Goal: Task Accomplishment & Management: Manage account settings

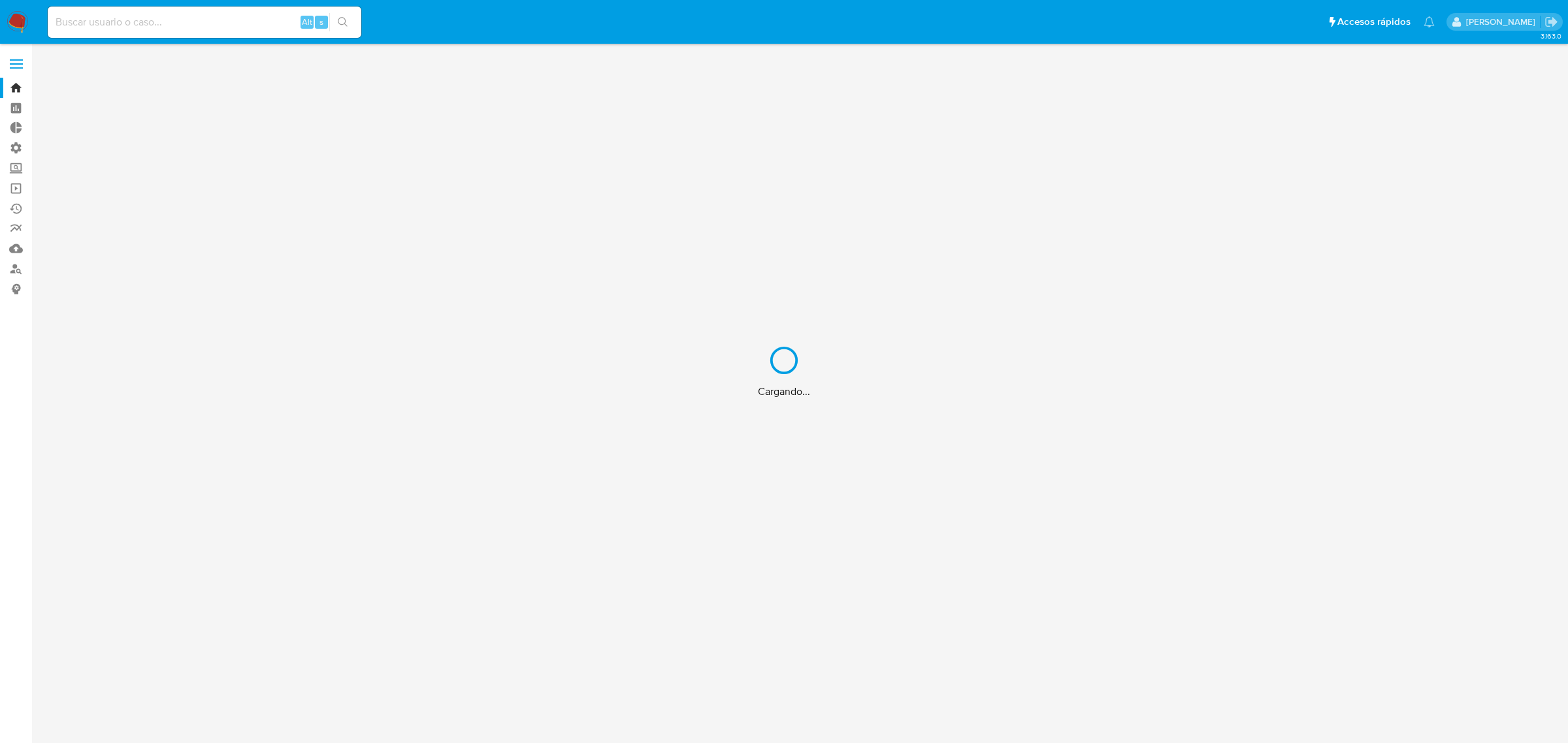
click at [17, 21] on div "Cargando..." at bounding box center [784, 371] width 1568 height 743
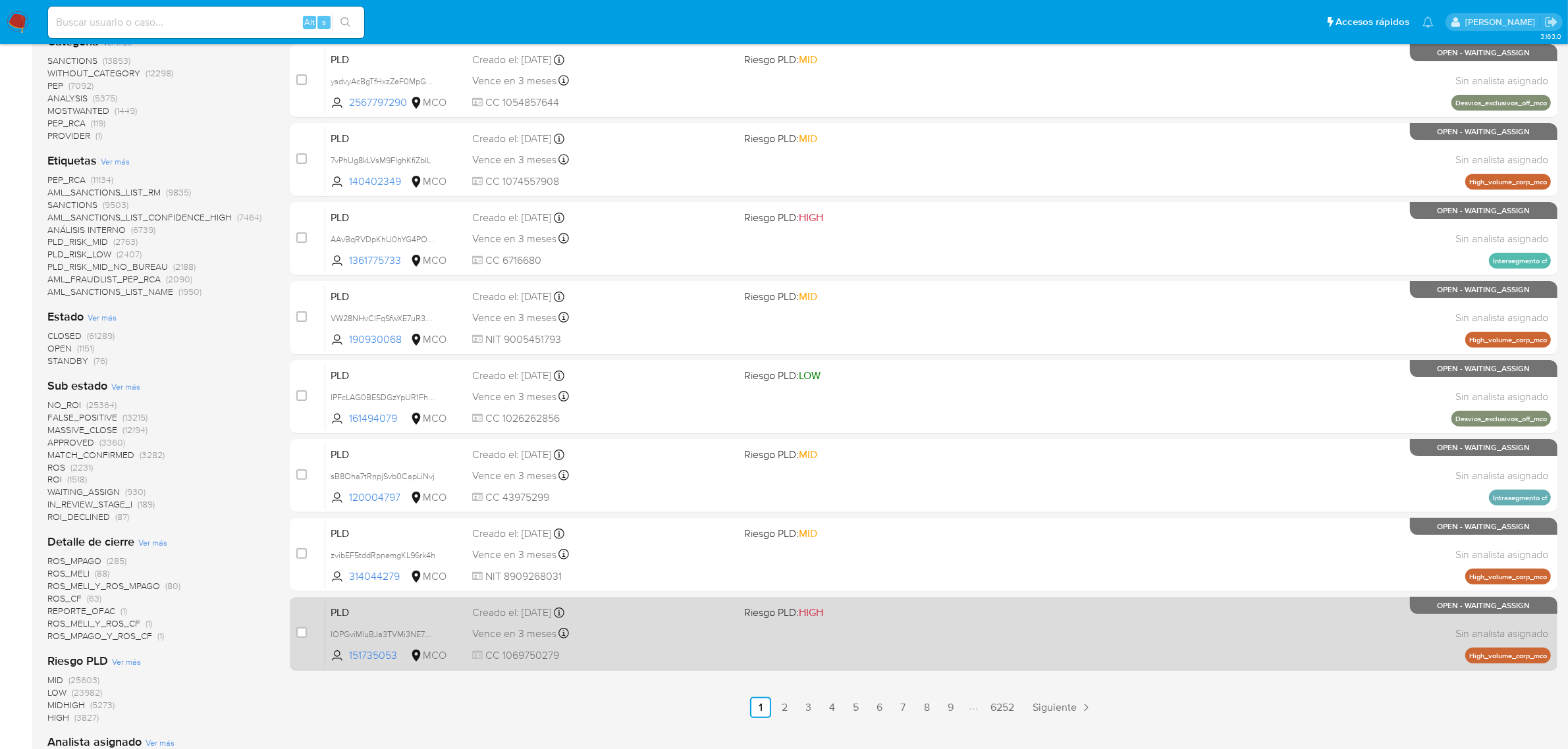
scroll to position [329, 0]
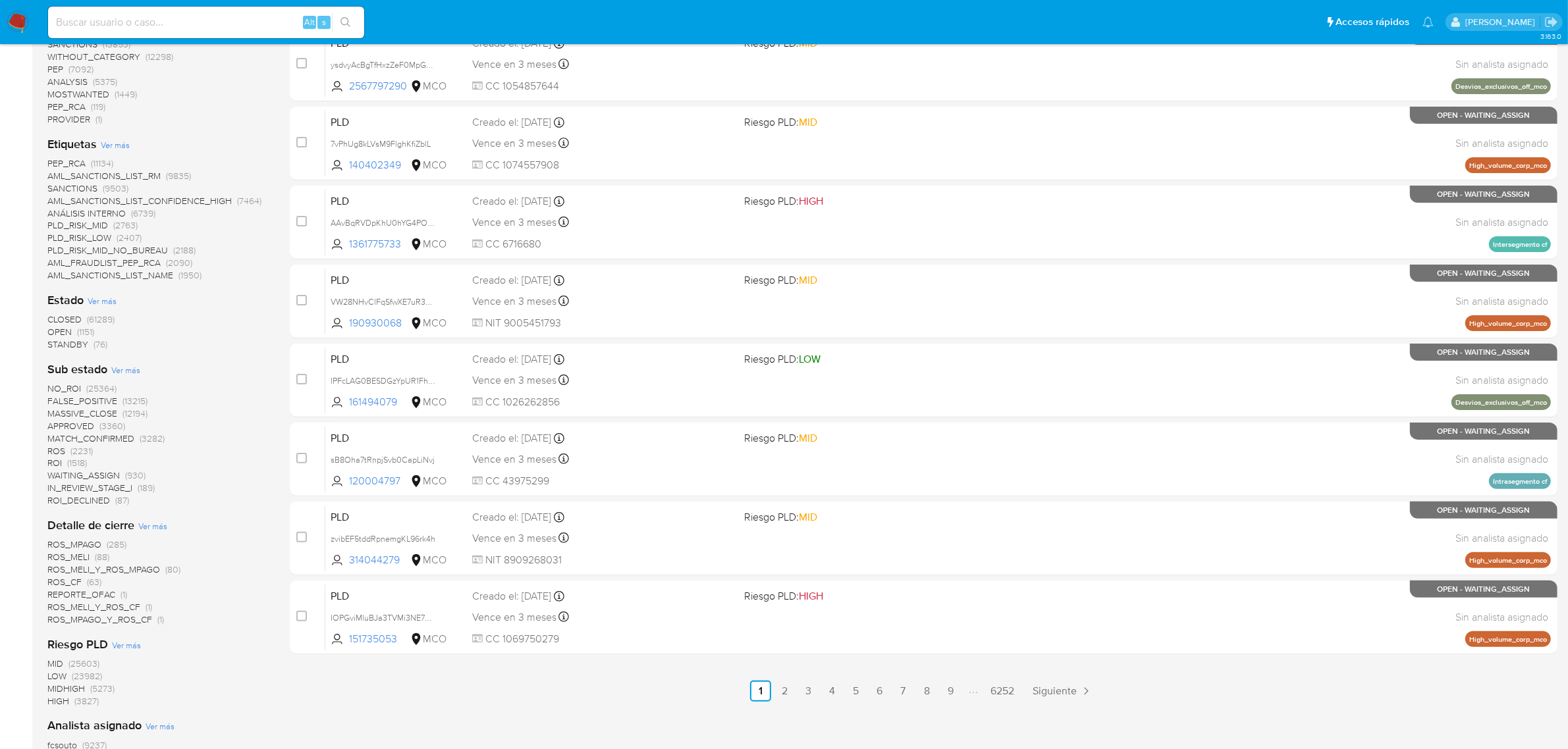
click at [10, 18] on img at bounding box center [18, 22] width 22 height 22
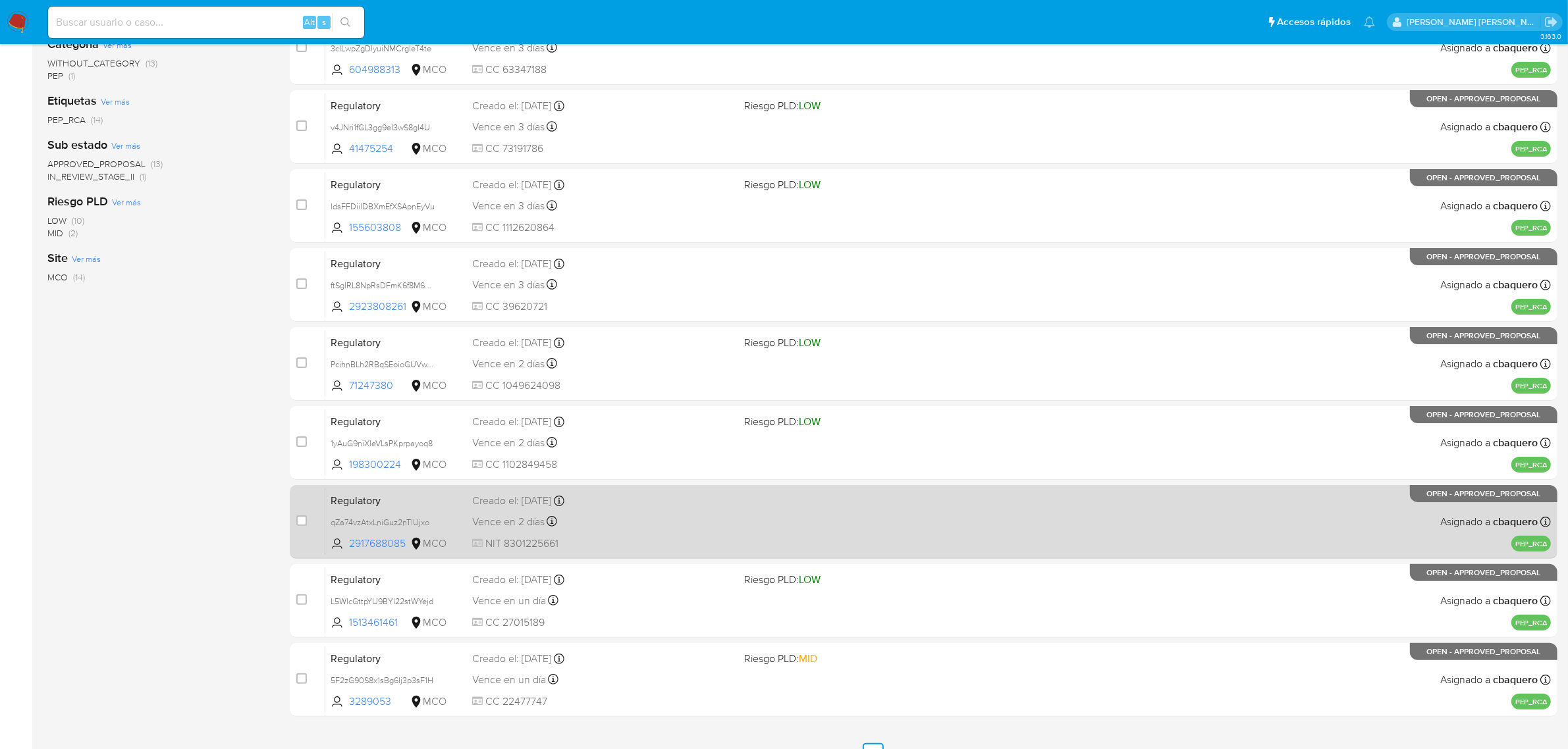
scroll to position [337, 0]
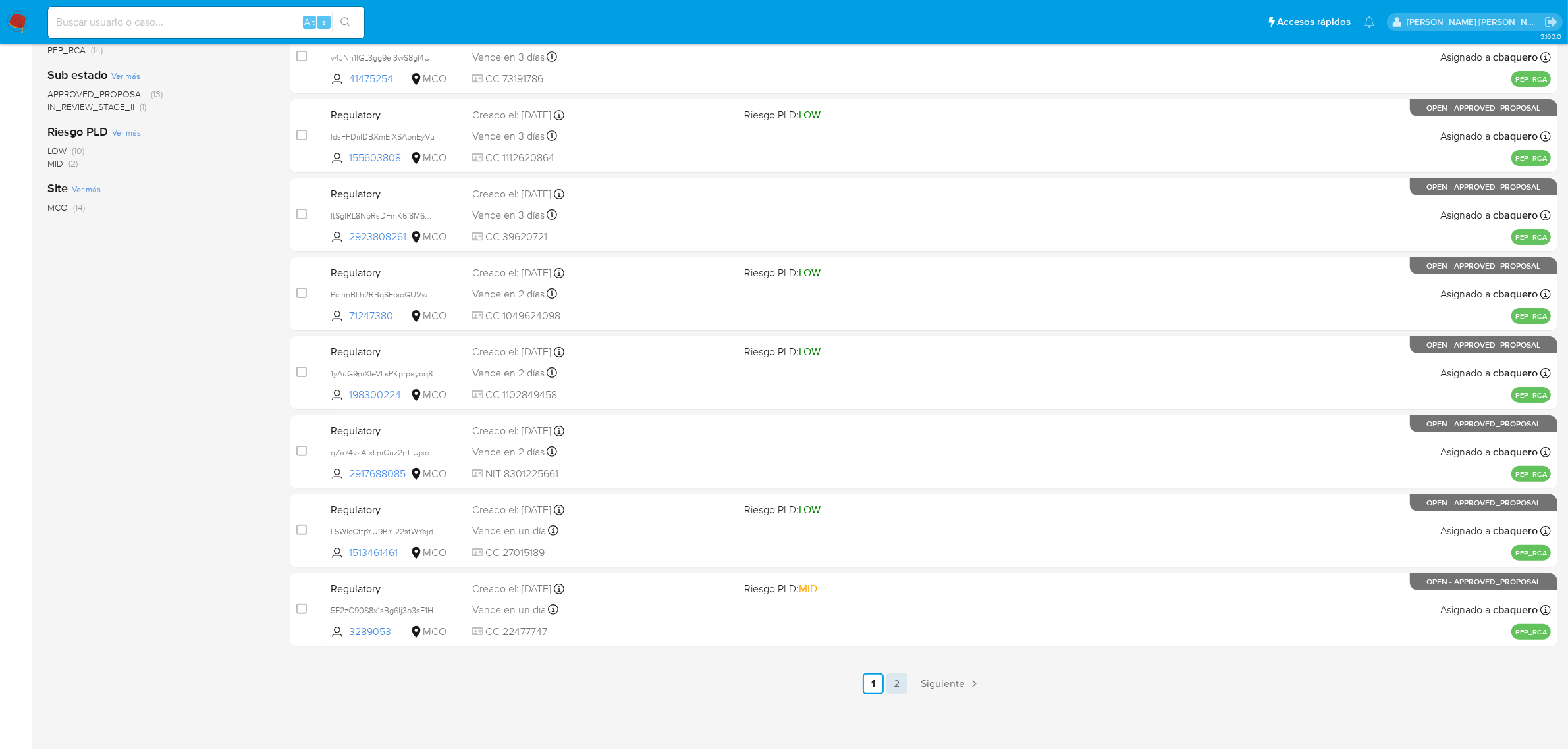
click at [889, 682] on link "2" at bounding box center [897, 684] width 21 height 21
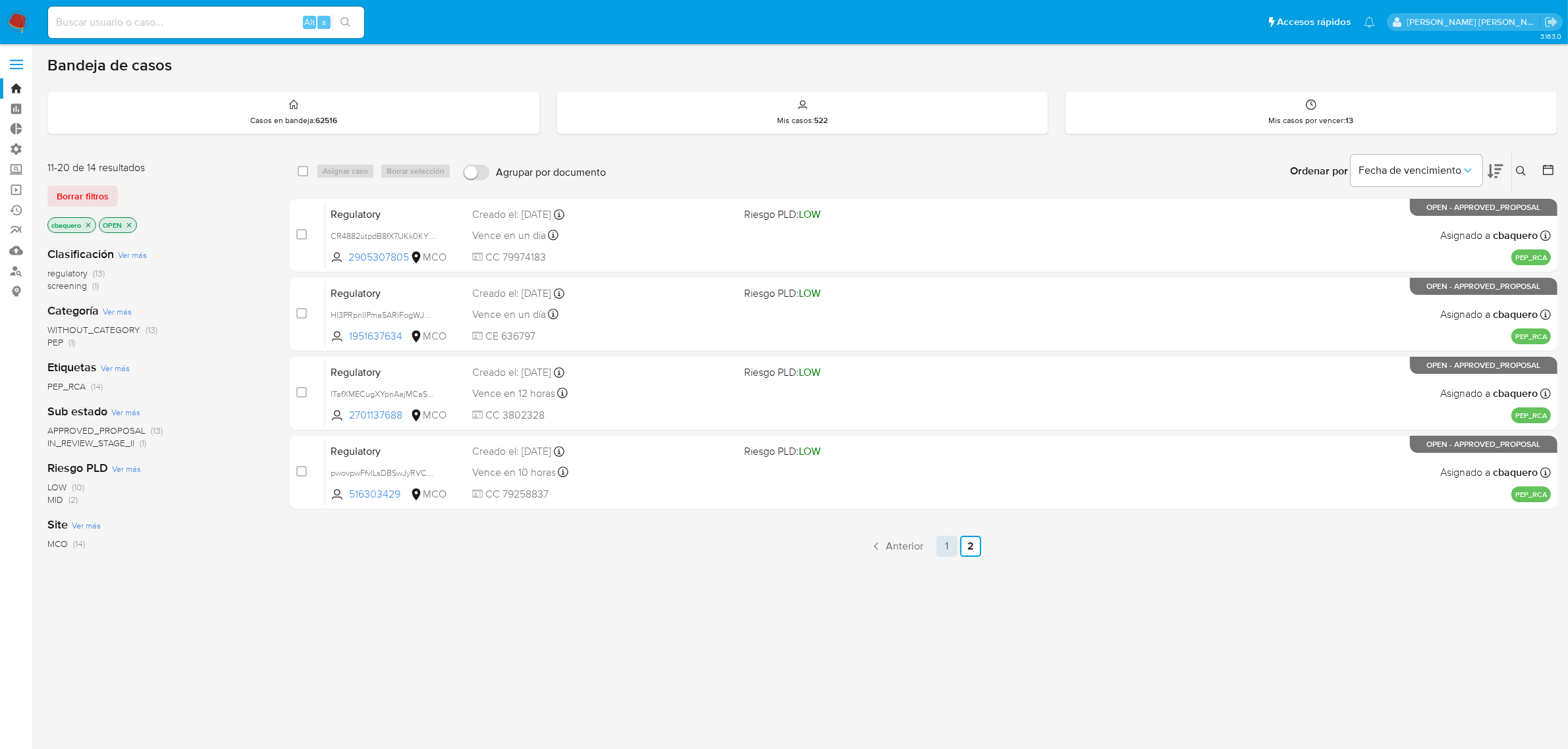
click at [939, 542] on link "1" at bounding box center [947, 546] width 21 height 21
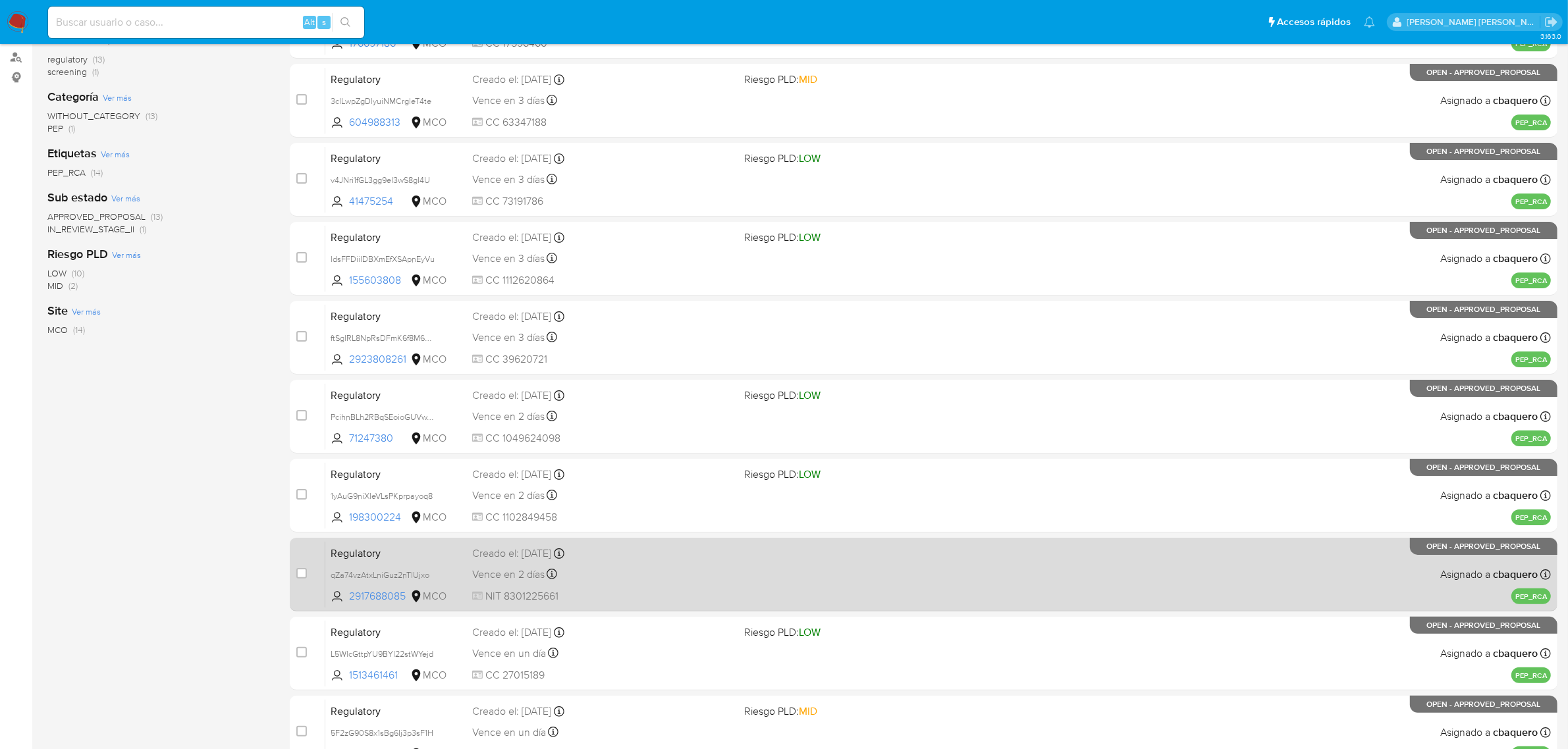
scroll to position [337, 0]
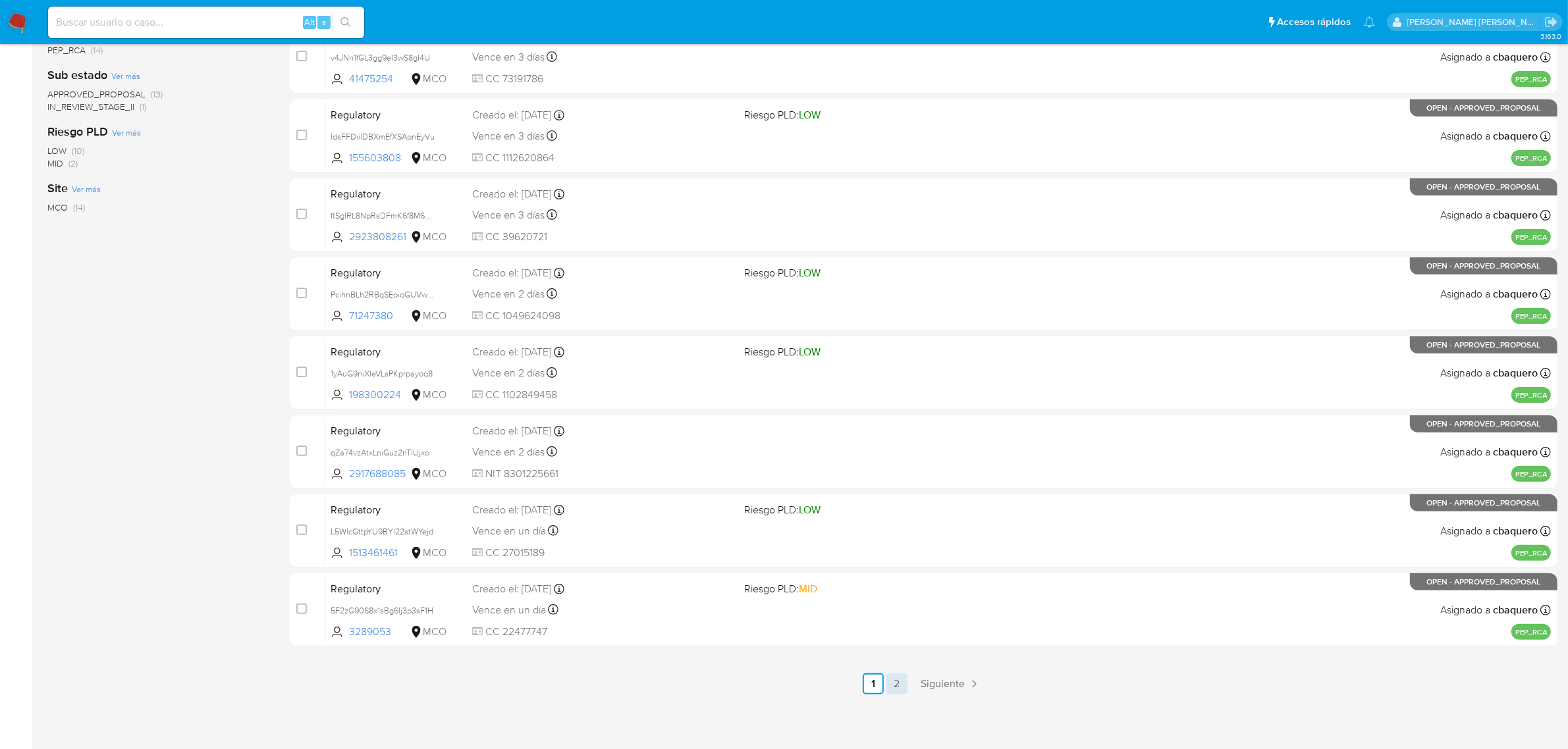
click at [897, 691] on link "2" at bounding box center [897, 684] width 21 height 21
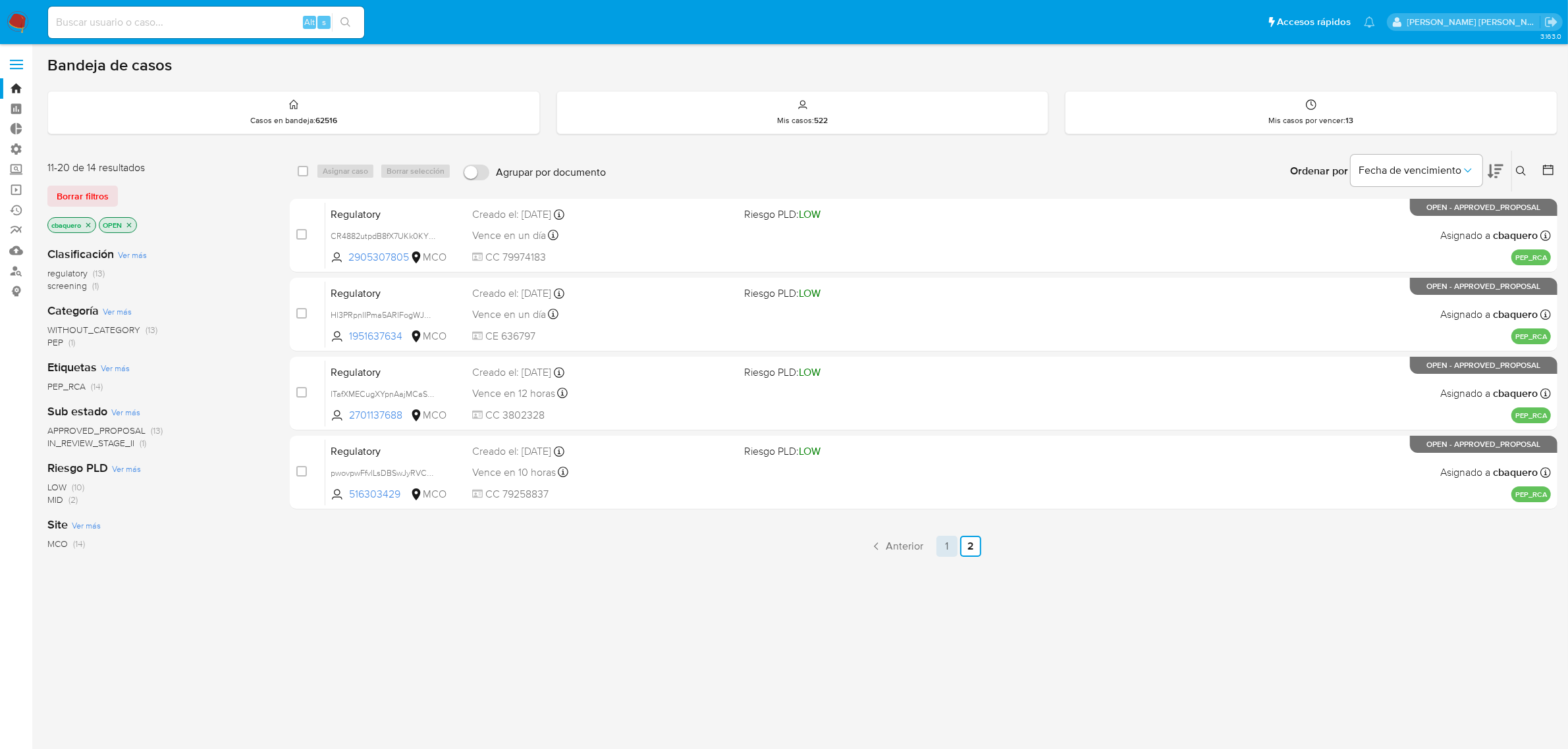
click at [949, 545] on link "1" at bounding box center [947, 546] width 21 height 21
